Goal: Use online tool/utility: Utilize a website feature to perform a specific function

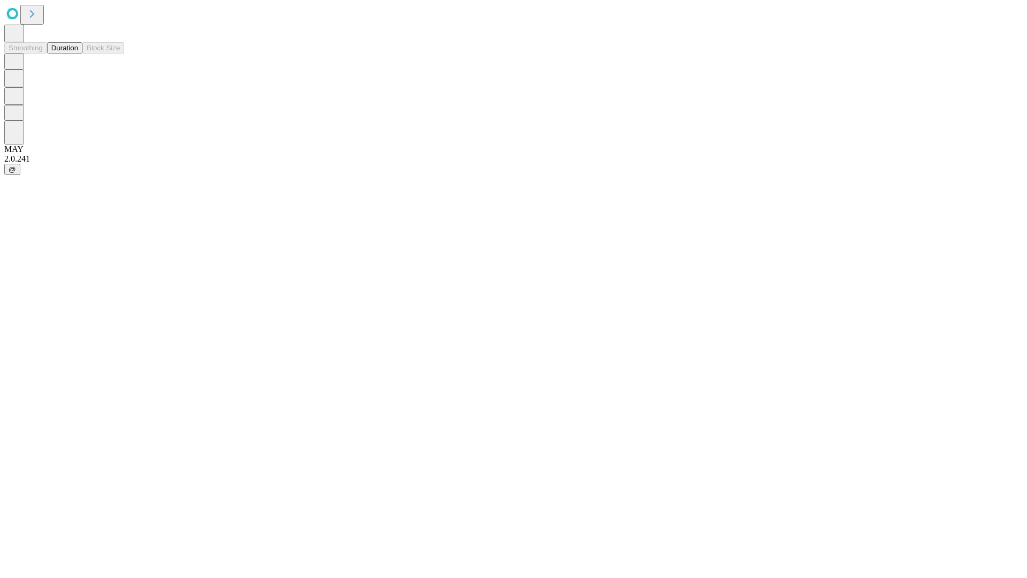
click at [78, 53] on button "Duration" at bounding box center [64, 47] width 35 height 11
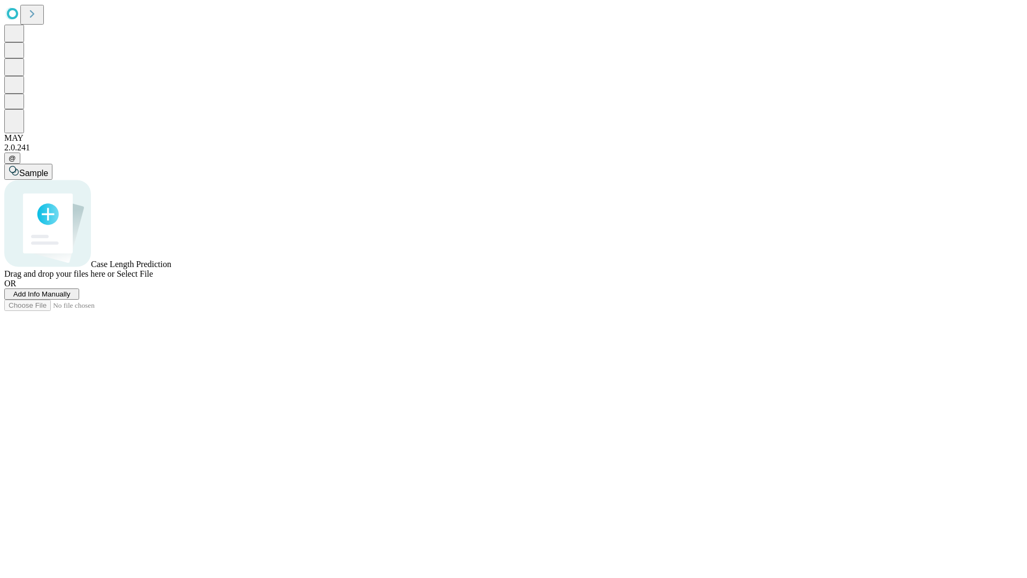
click at [153, 278] on span "Select File" at bounding box center [135, 273] width 36 height 9
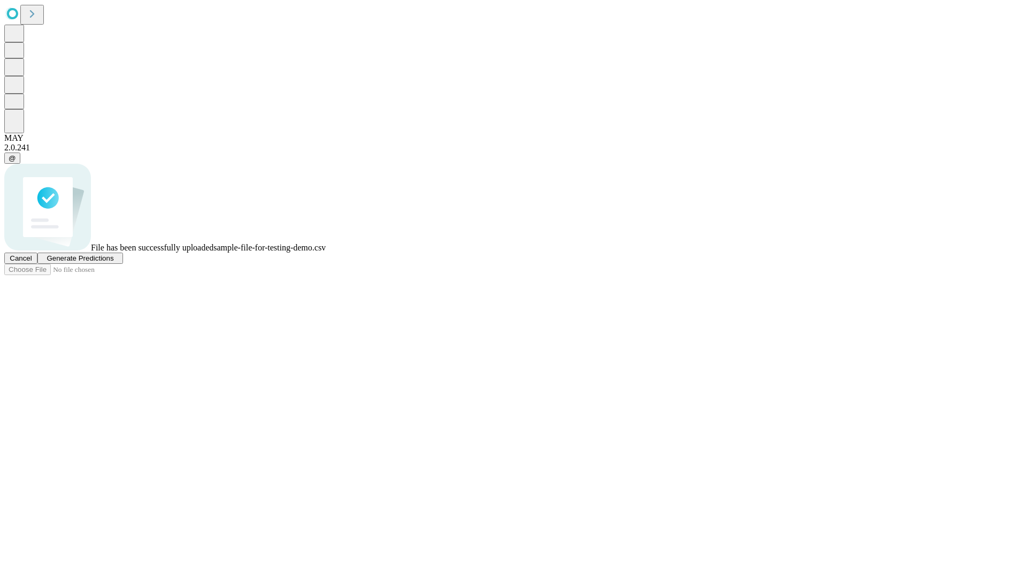
click at [113, 262] on span "Generate Predictions" at bounding box center [80, 258] width 67 height 8
